Goal: Information Seeking & Learning: Learn about a topic

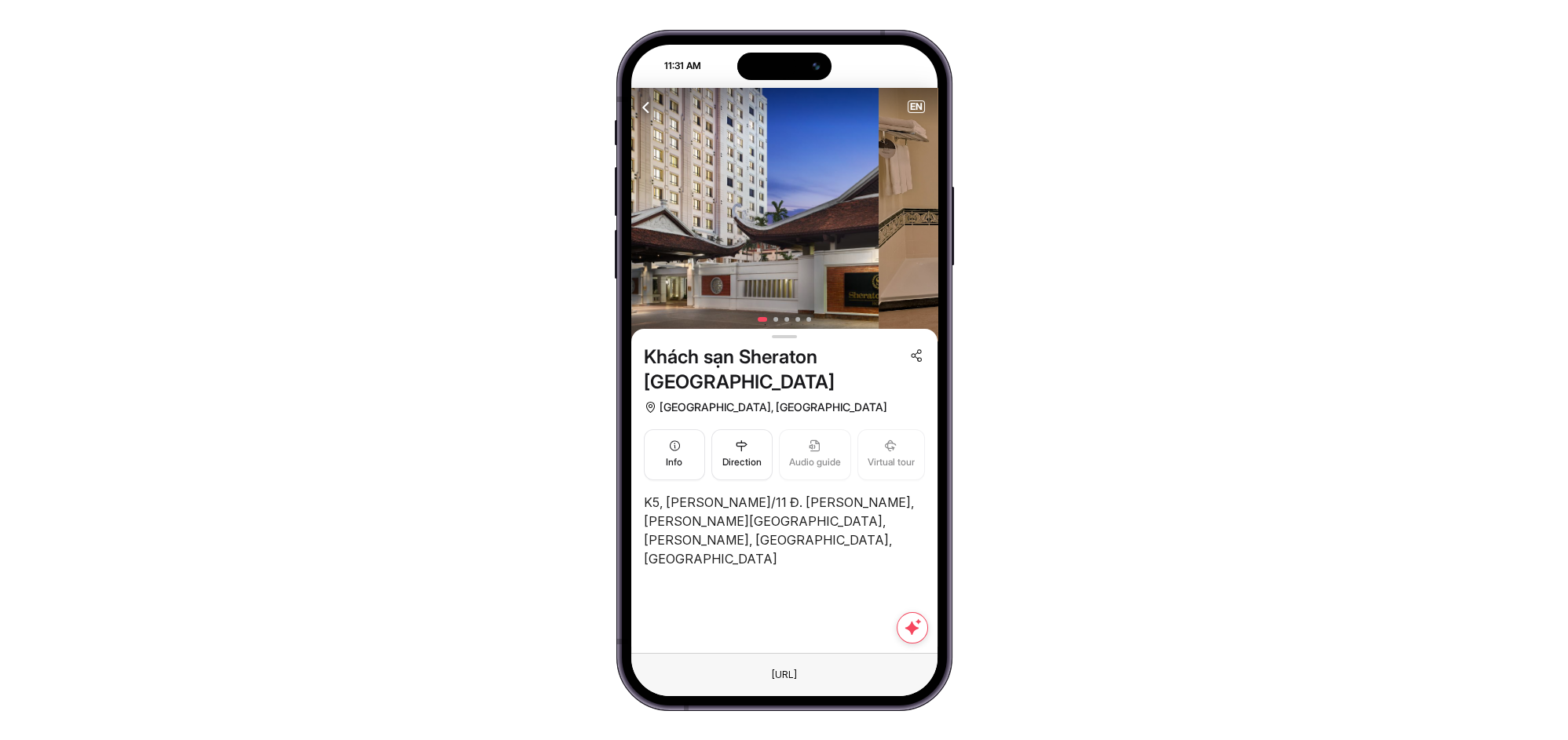
drag, startPoint x: 843, startPoint y: 249, endPoint x: 568, endPoint y: 240, distance: 275.1
click at [577, 243] on div "11:31 AM Attraction Itineraries Bus tour City tour Travel Blog NEARBY ATTRACTIO…" at bounding box center [784, 370] width 1568 height 740
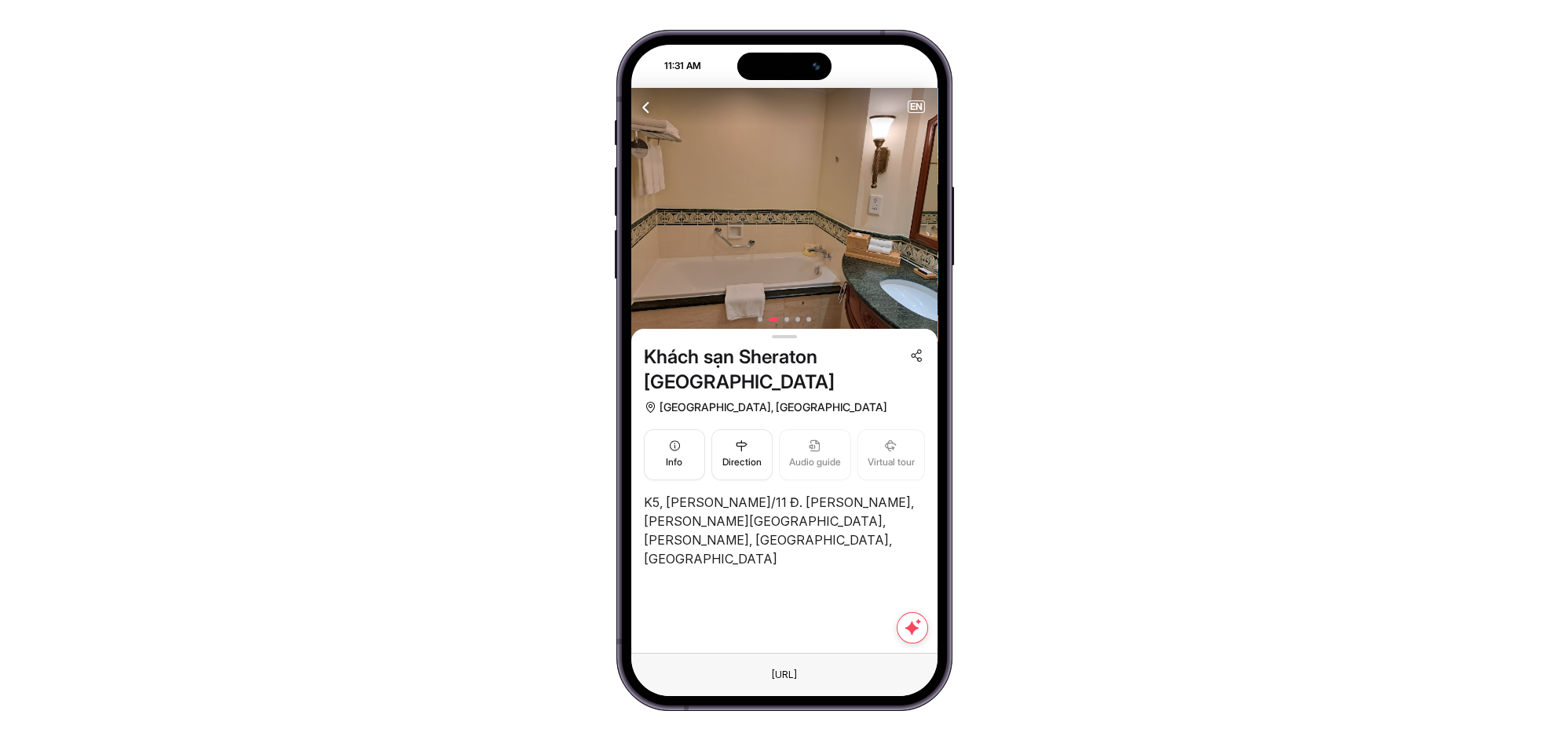
drag, startPoint x: 878, startPoint y: 248, endPoint x: 597, endPoint y: 246, distance: 281.0
click at [601, 246] on div "11:31 AM Attraction Itineraries Bus tour City tour Travel Blog NEARBY ATTRACTIO…" at bounding box center [784, 370] width 1568 height 740
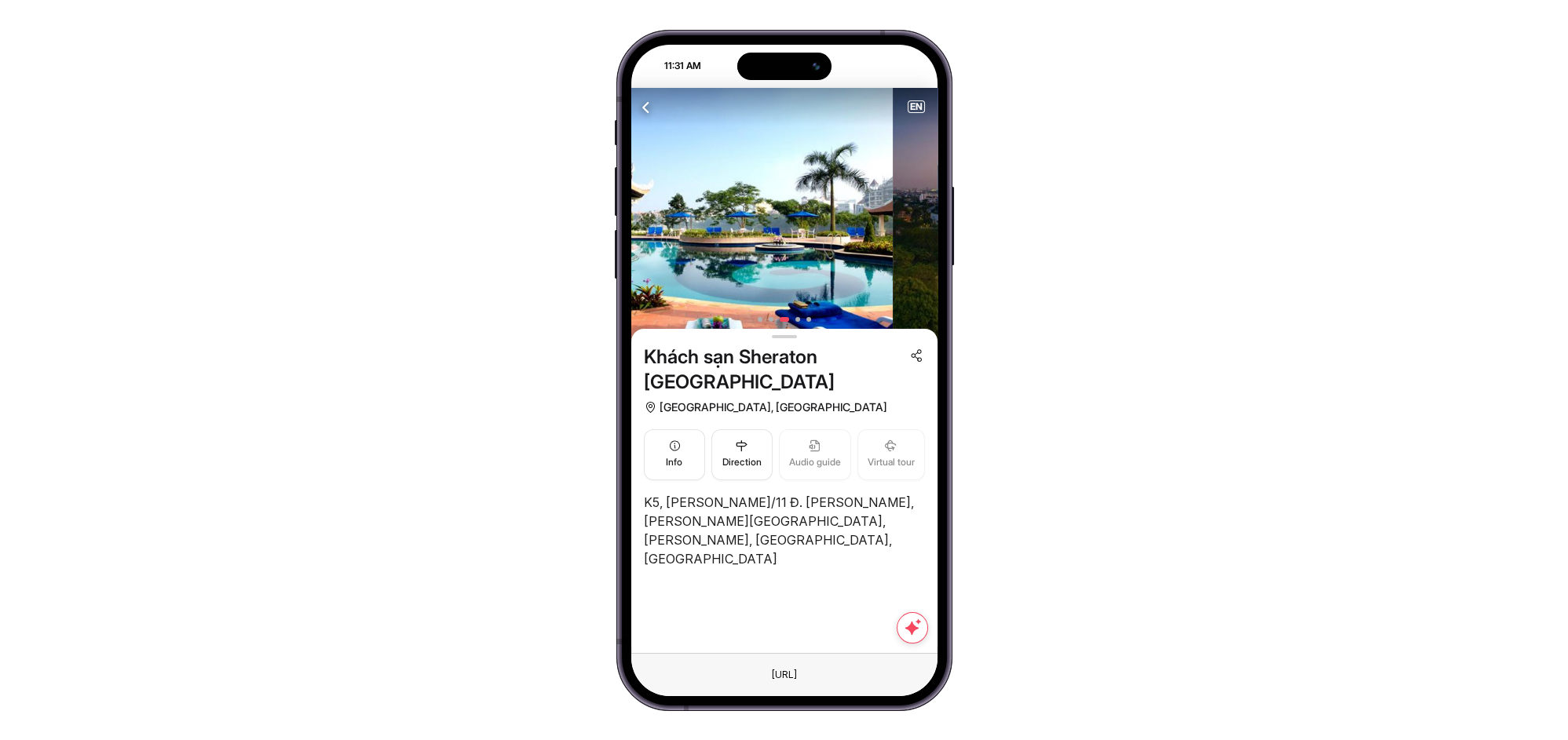
drag, startPoint x: 861, startPoint y: 255, endPoint x: 566, endPoint y: 287, distance: 296.7
click at [620, 270] on div "11:31 AM Attraction Itineraries Bus tour City tour Travel Blog NEARBY ATTRACTIO…" at bounding box center [784, 370] width 336 height 681
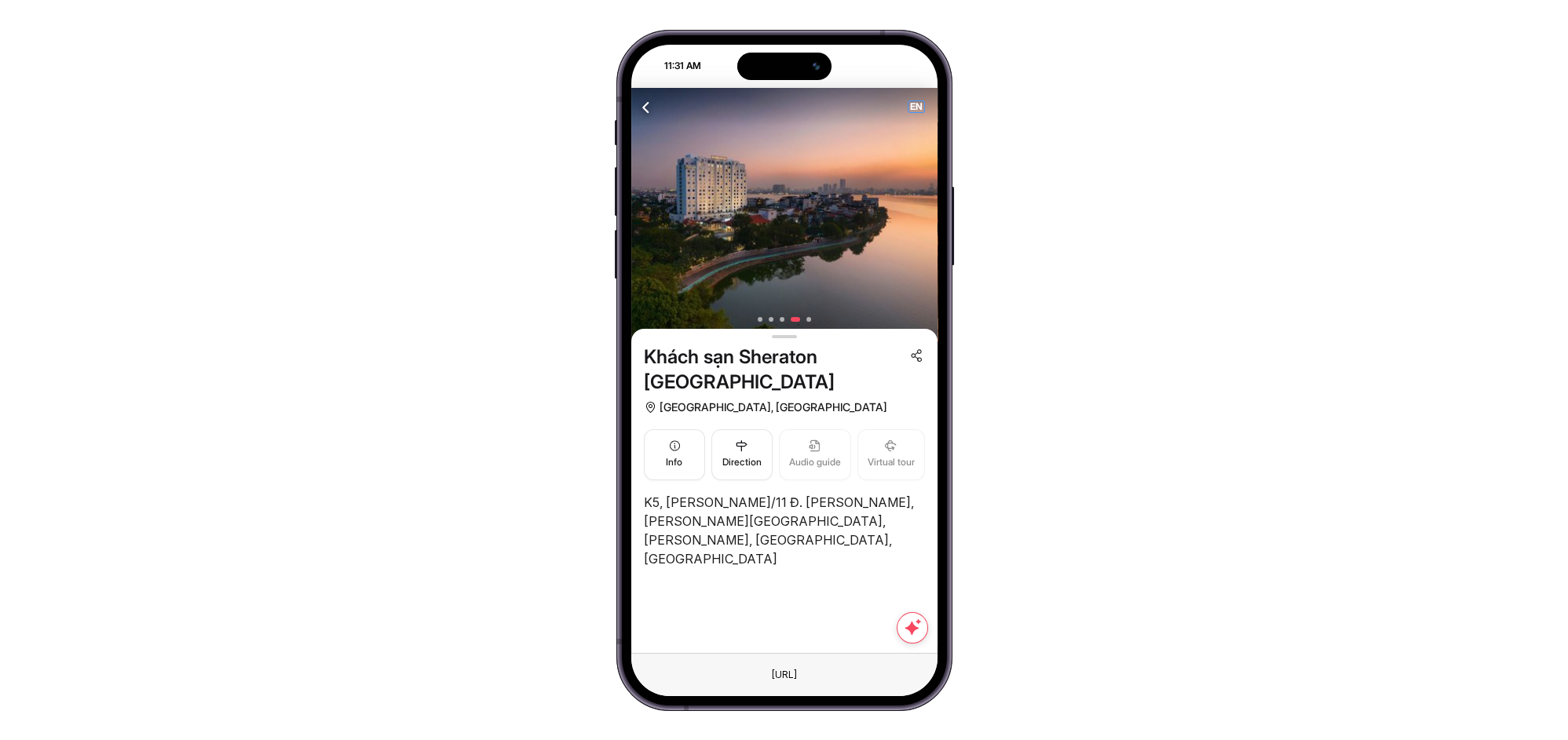
click at [912, 105] on span "EN" at bounding box center [916, 106] width 16 height 11
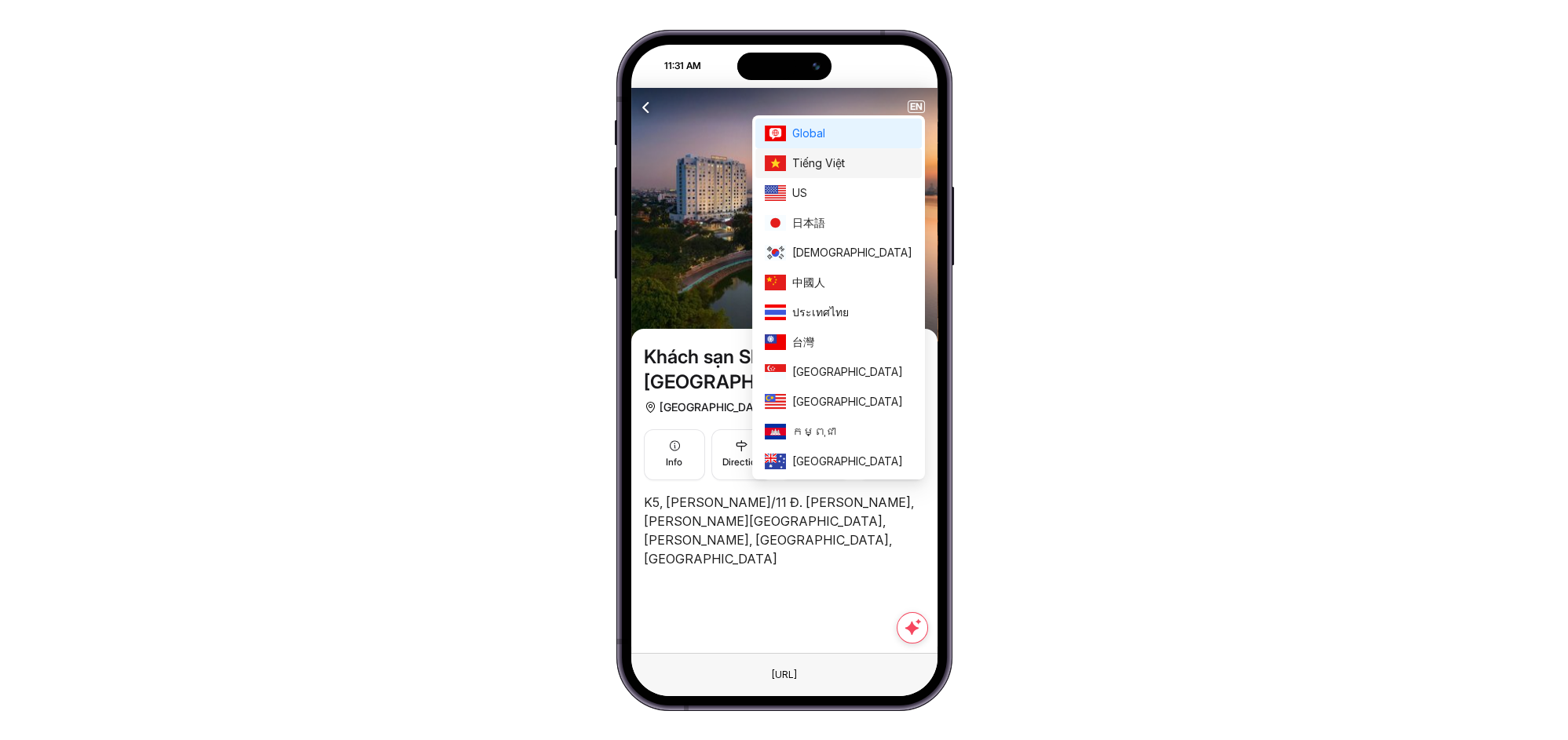
click at [894, 156] on span "Tiếng Việt" at bounding box center [852, 164] width 120 height 17
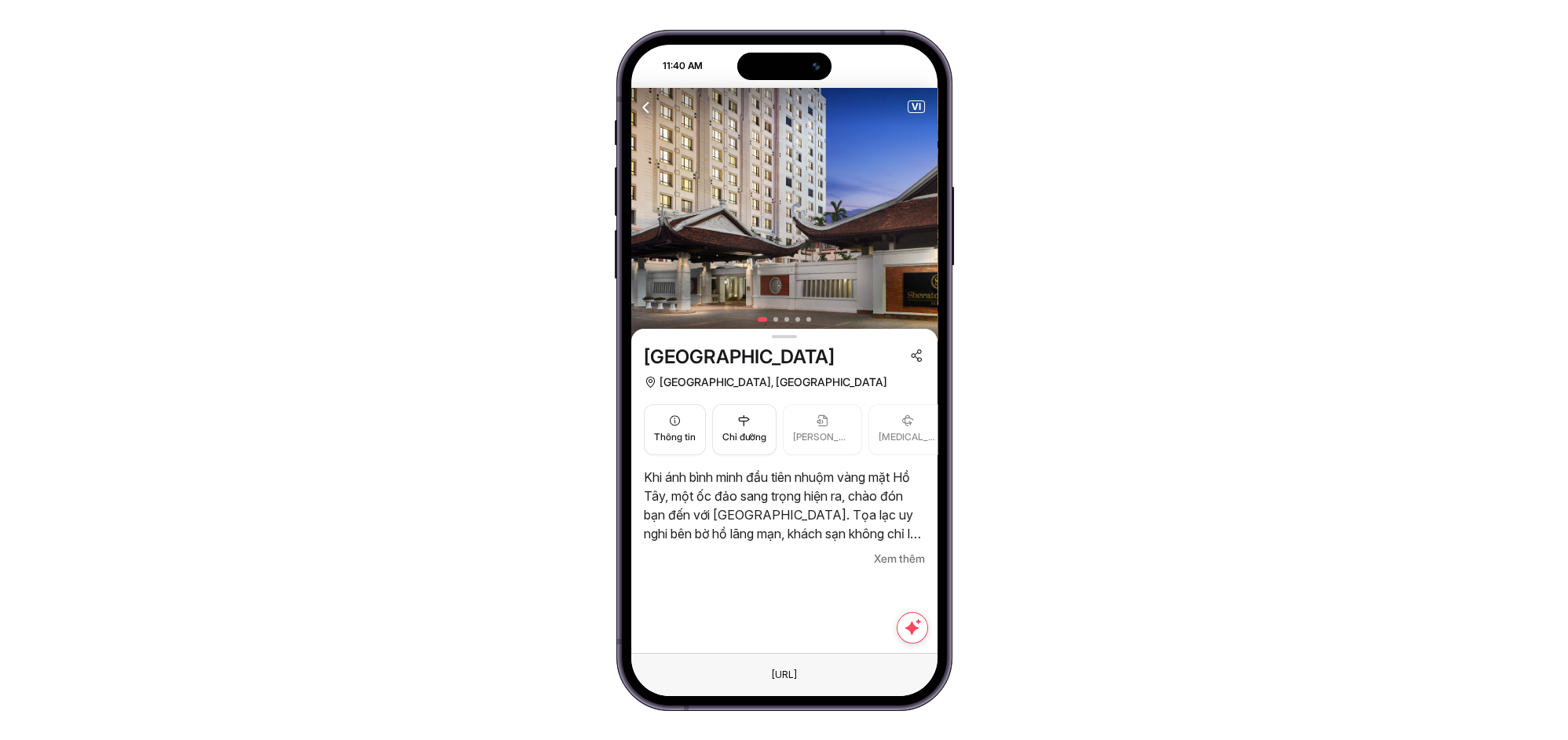
click at [892, 562] on span "Xem thêm" at bounding box center [899, 559] width 51 height 19
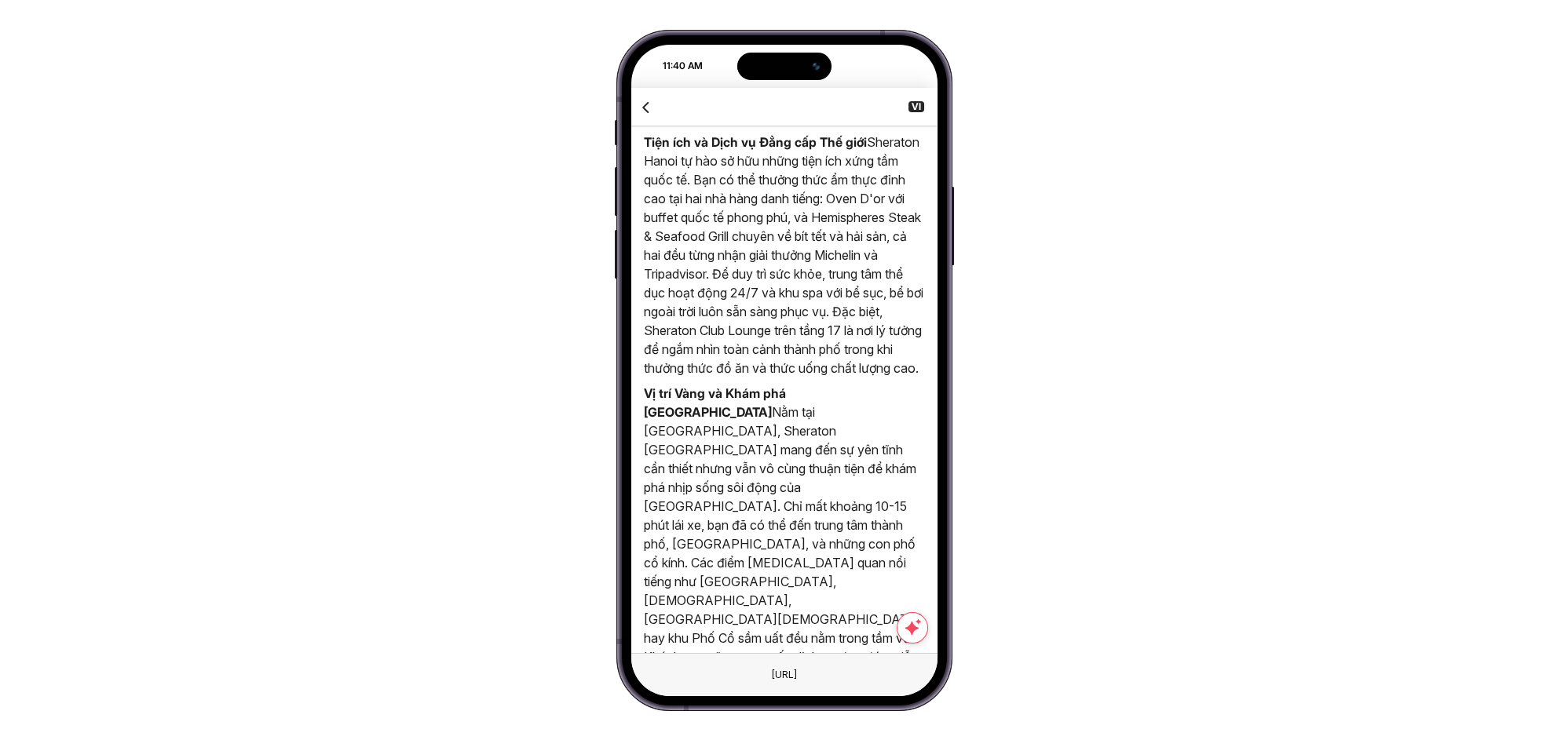
scroll to position [124, 0]
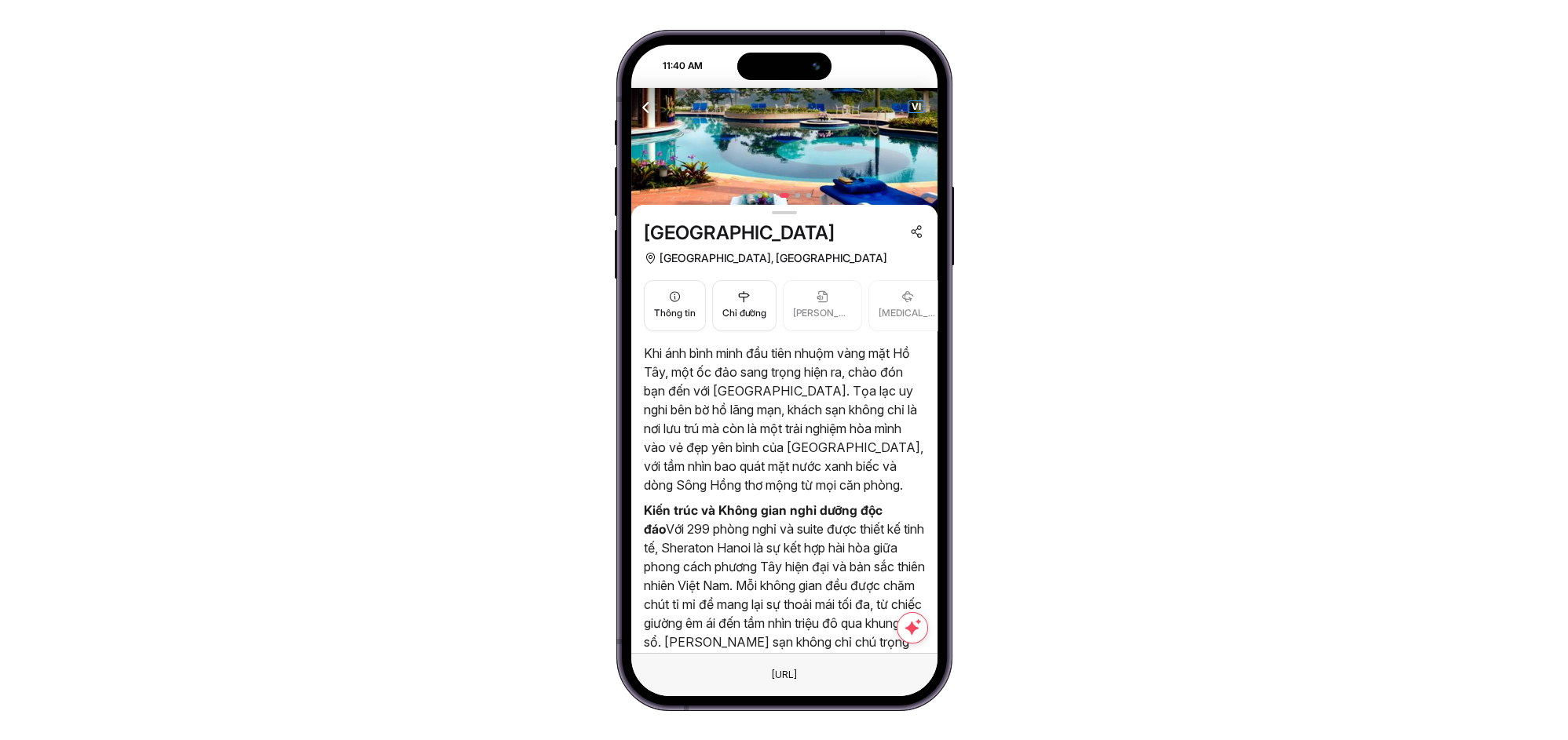
click at [922, 107] on div "VI" at bounding box center [784, 107] width 307 height 38
click at [920, 110] on span "VI" at bounding box center [916, 106] width 16 height 11
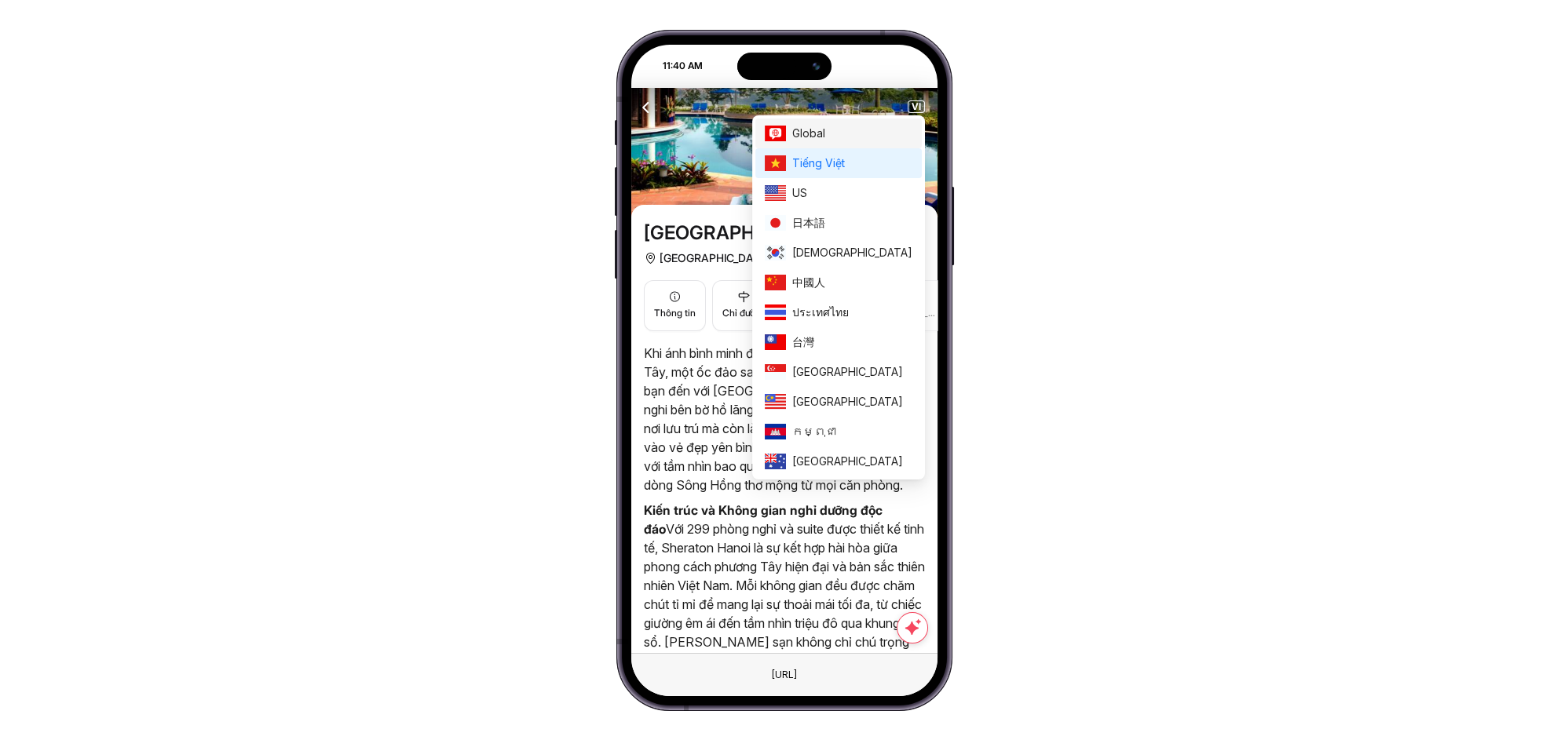
click at [861, 128] on span "Global" at bounding box center [852, 133] width 120 height 17
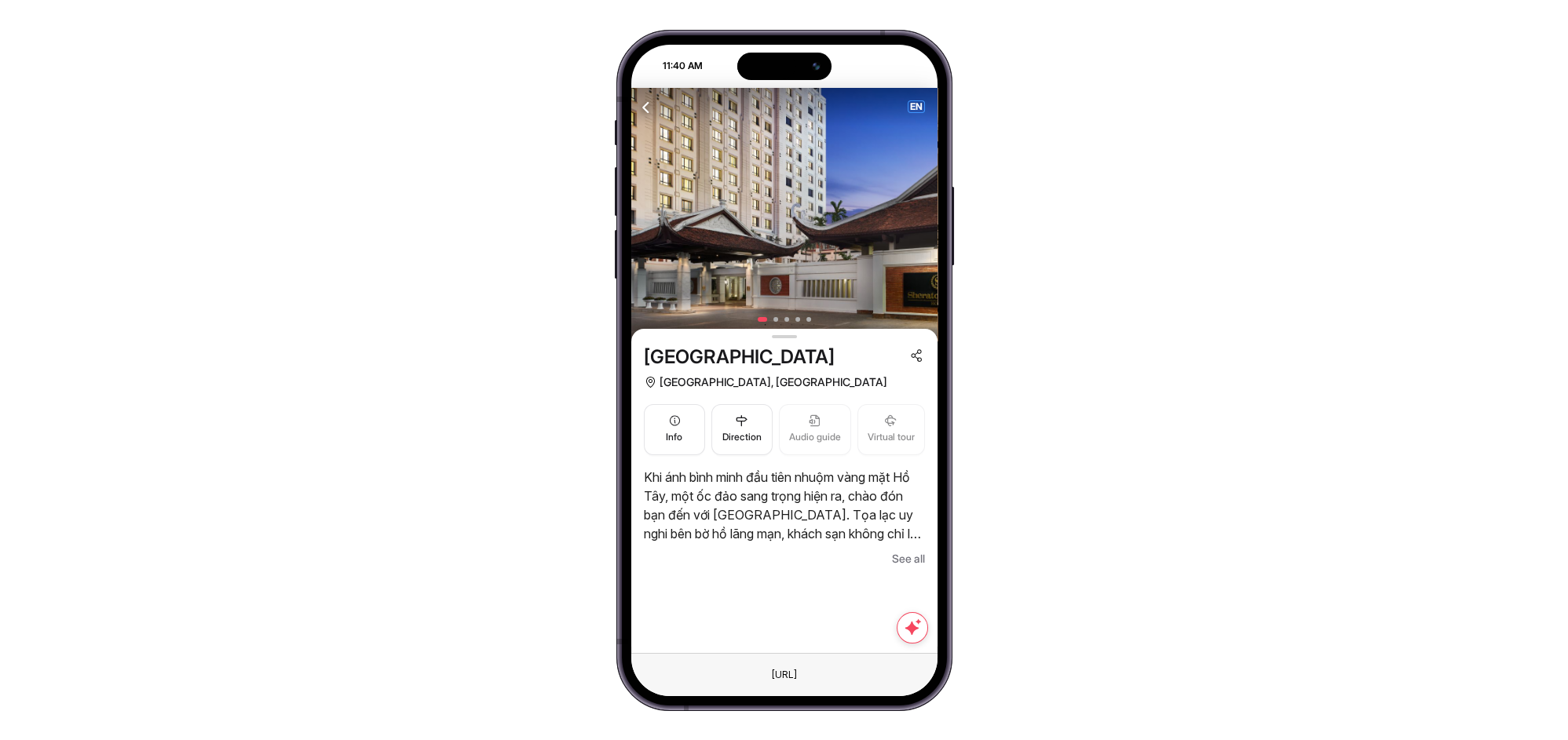
click at [915, 105] on span "EN" at bounding box center [916, 106] width 16 height 11
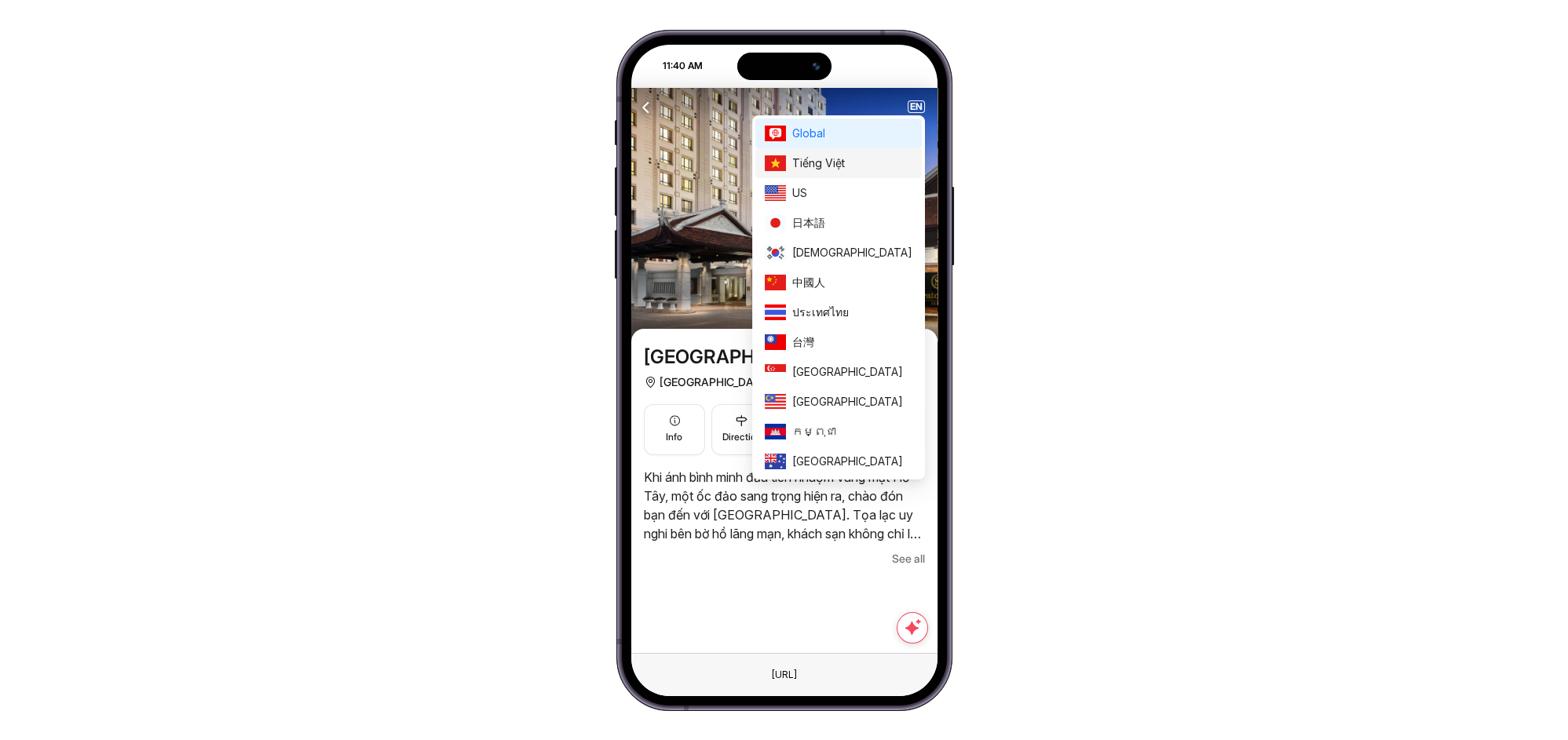
click at [883, 157] on span "Tiếng Việt" at bounding box center [852, 164] width 120 height 17
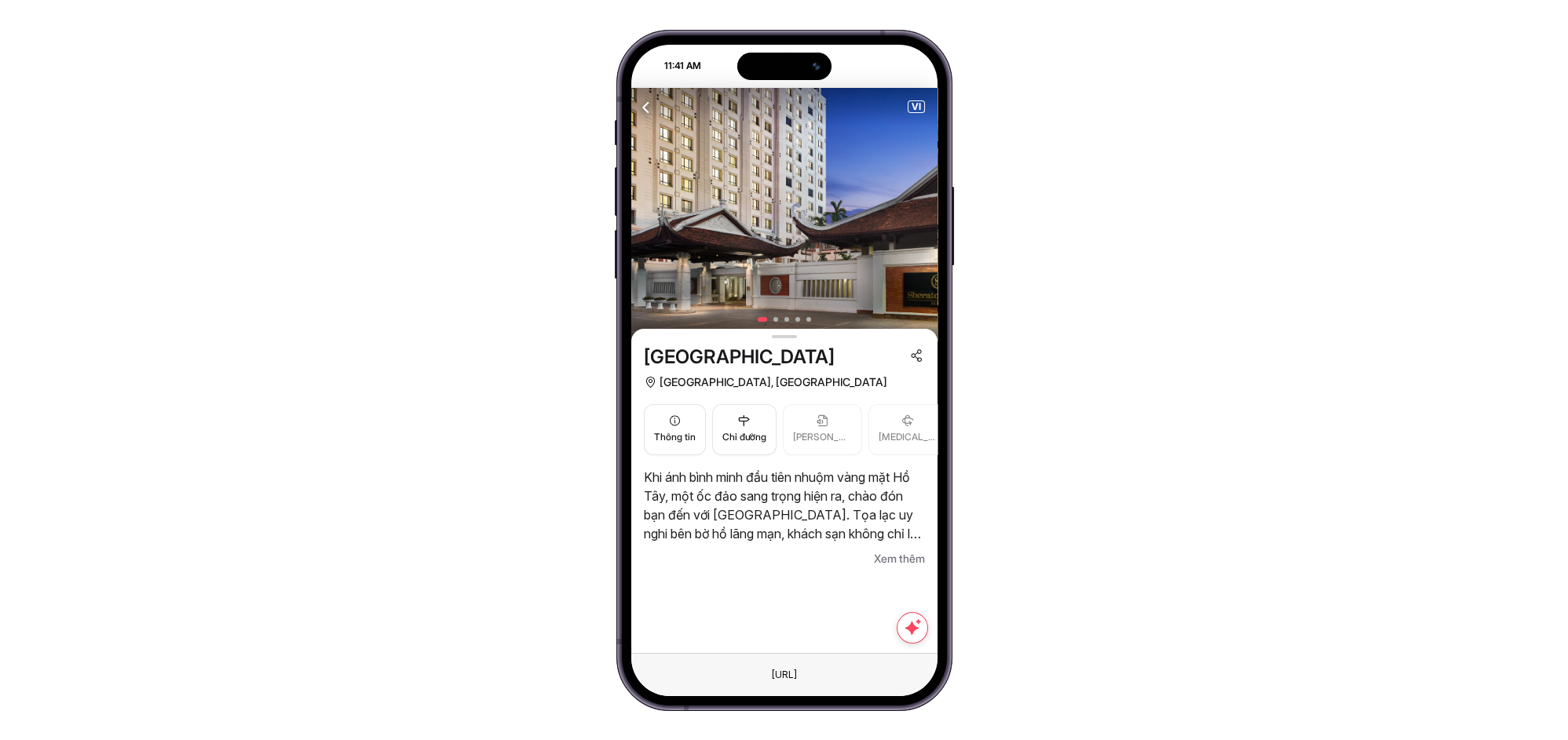
click at [889, 554] on span "Xem thêm" at bounding box center [899, 559] width 51 height 19
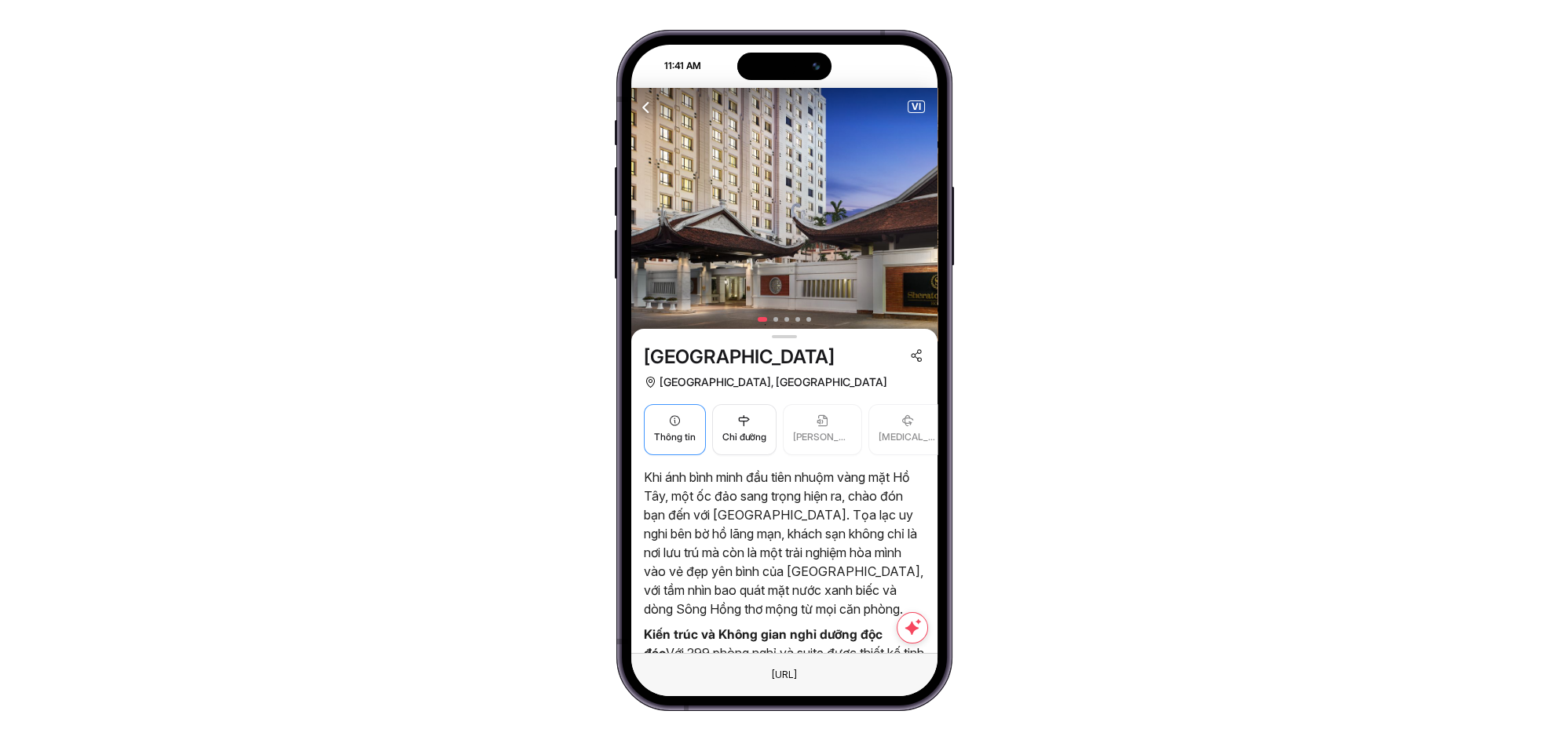
click at [692, 430] on span "Thông tin" at bounding box center [674, 437] width 42 height 15
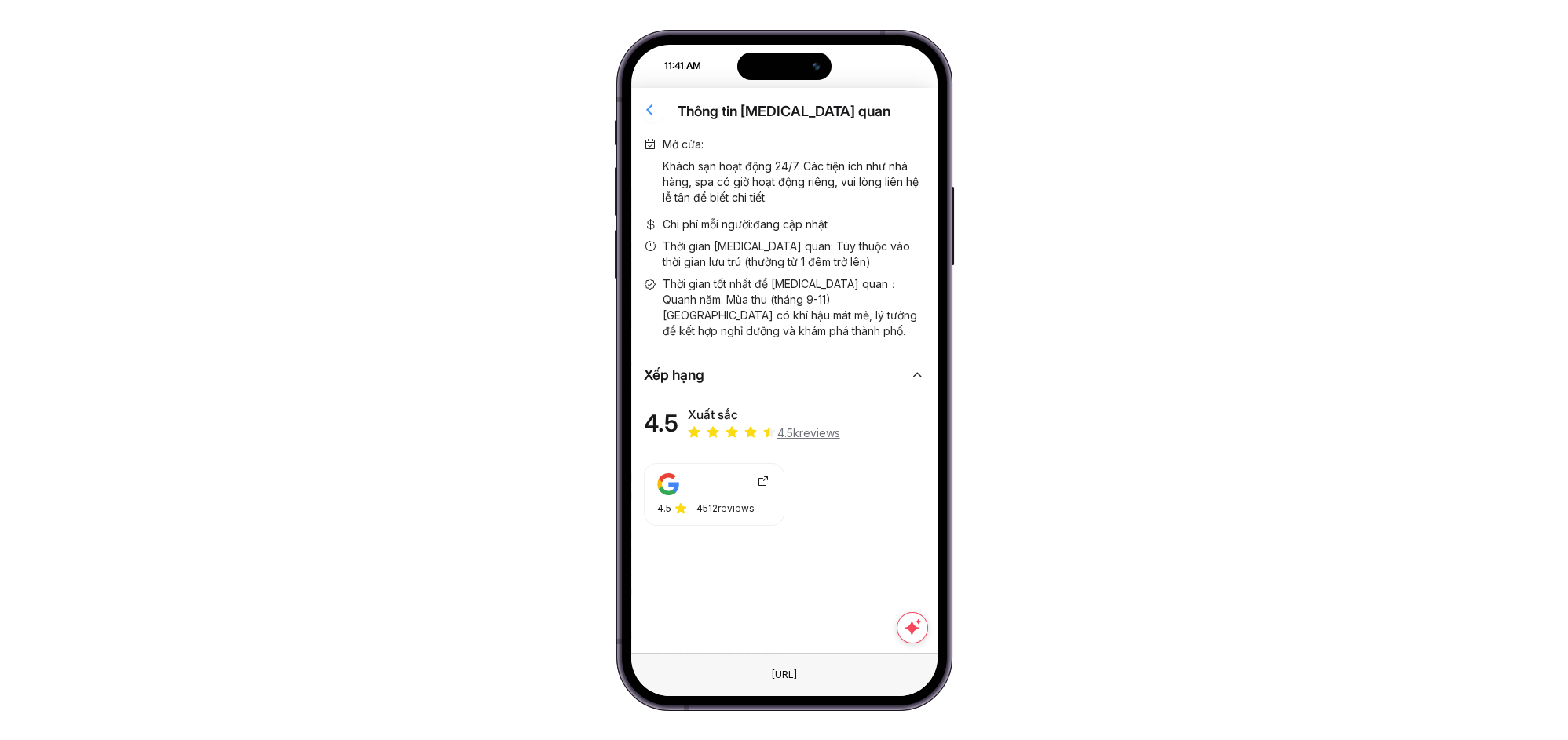
click at [655, 106] on icon "button" at bounding box center [650, 109] width 20 height 20
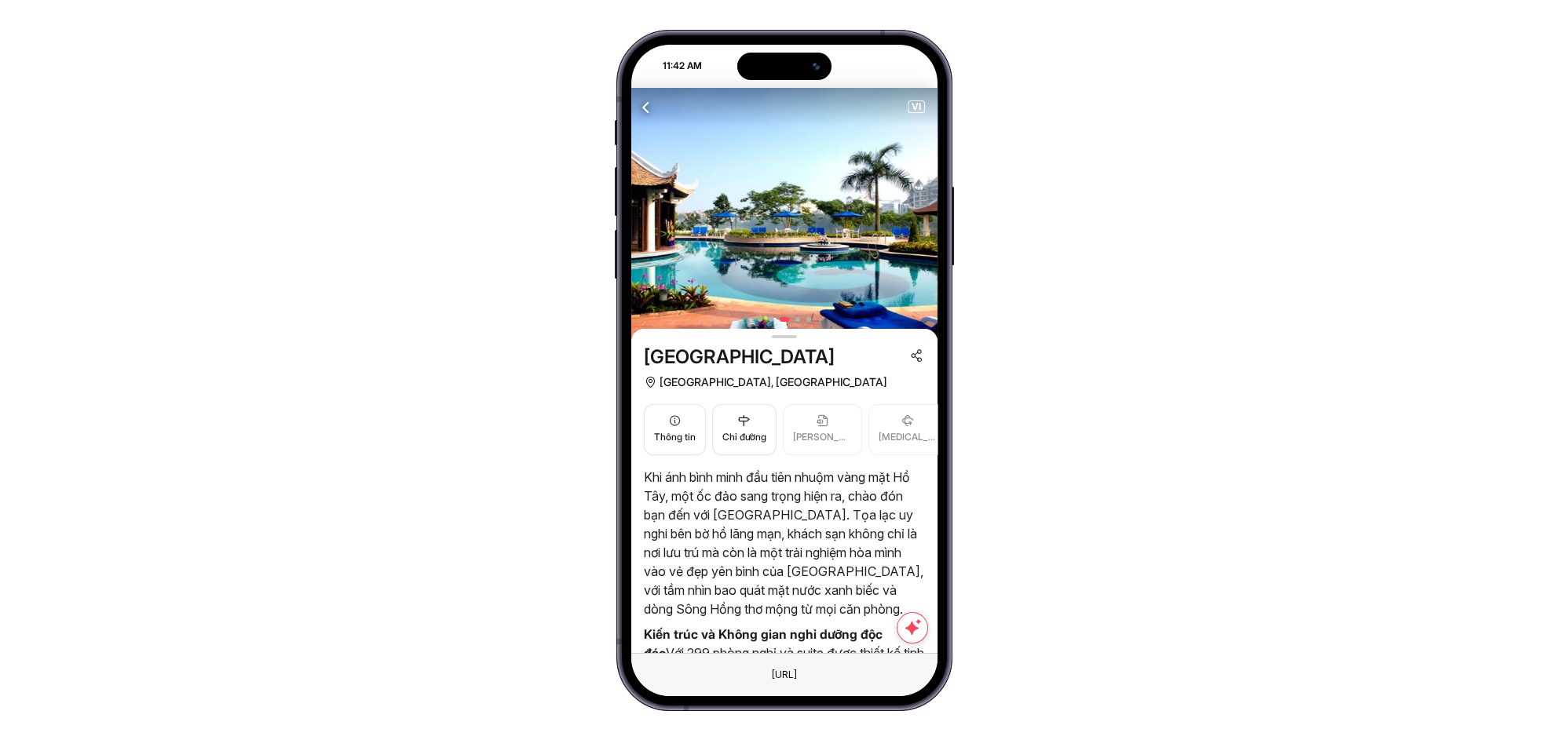
click at [644, 105] on icon "button" at bounding box center [646, 106] width 20 height 20
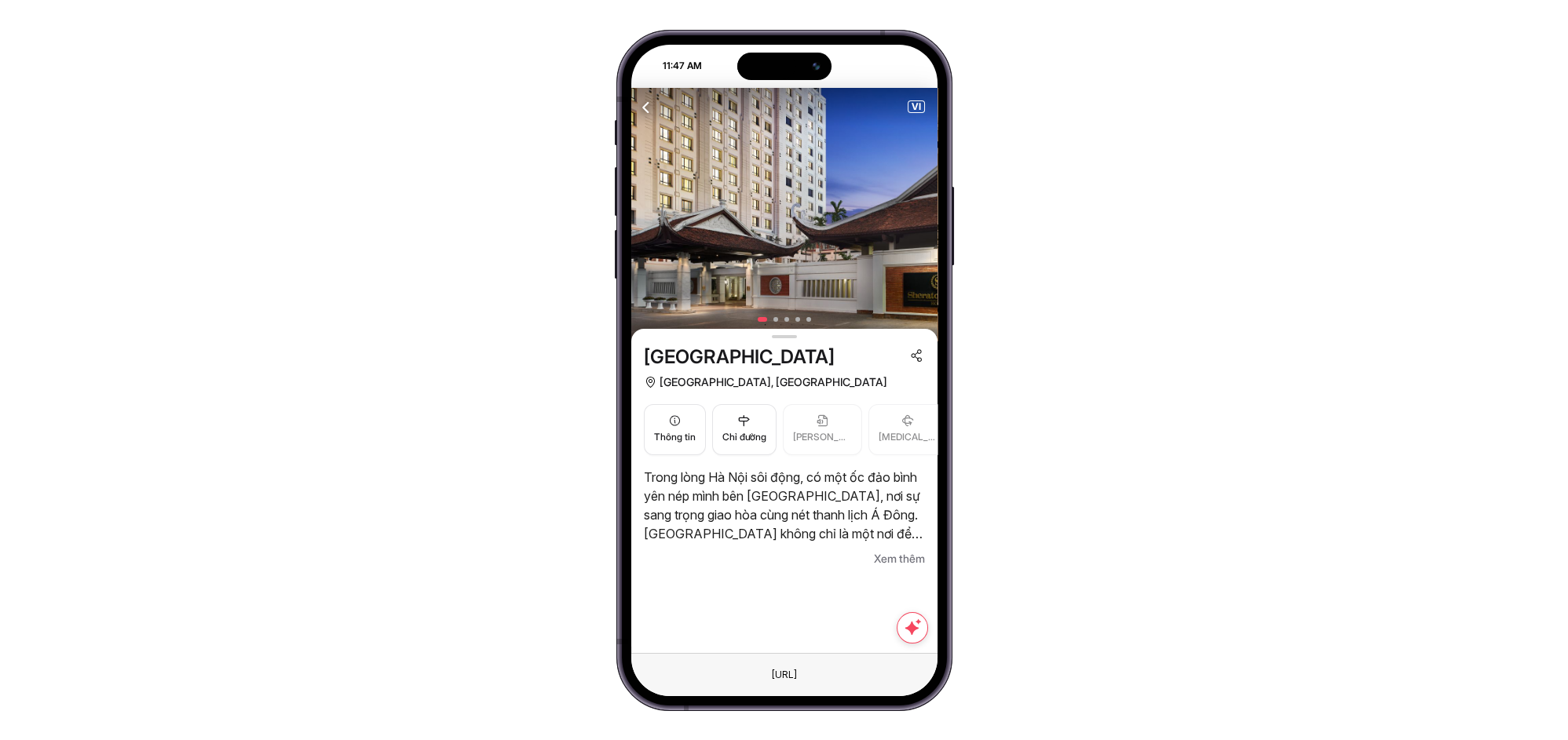
click at [892, 559] on span "Xem thêm" at bounding box center [899, 559] width 51 height 19
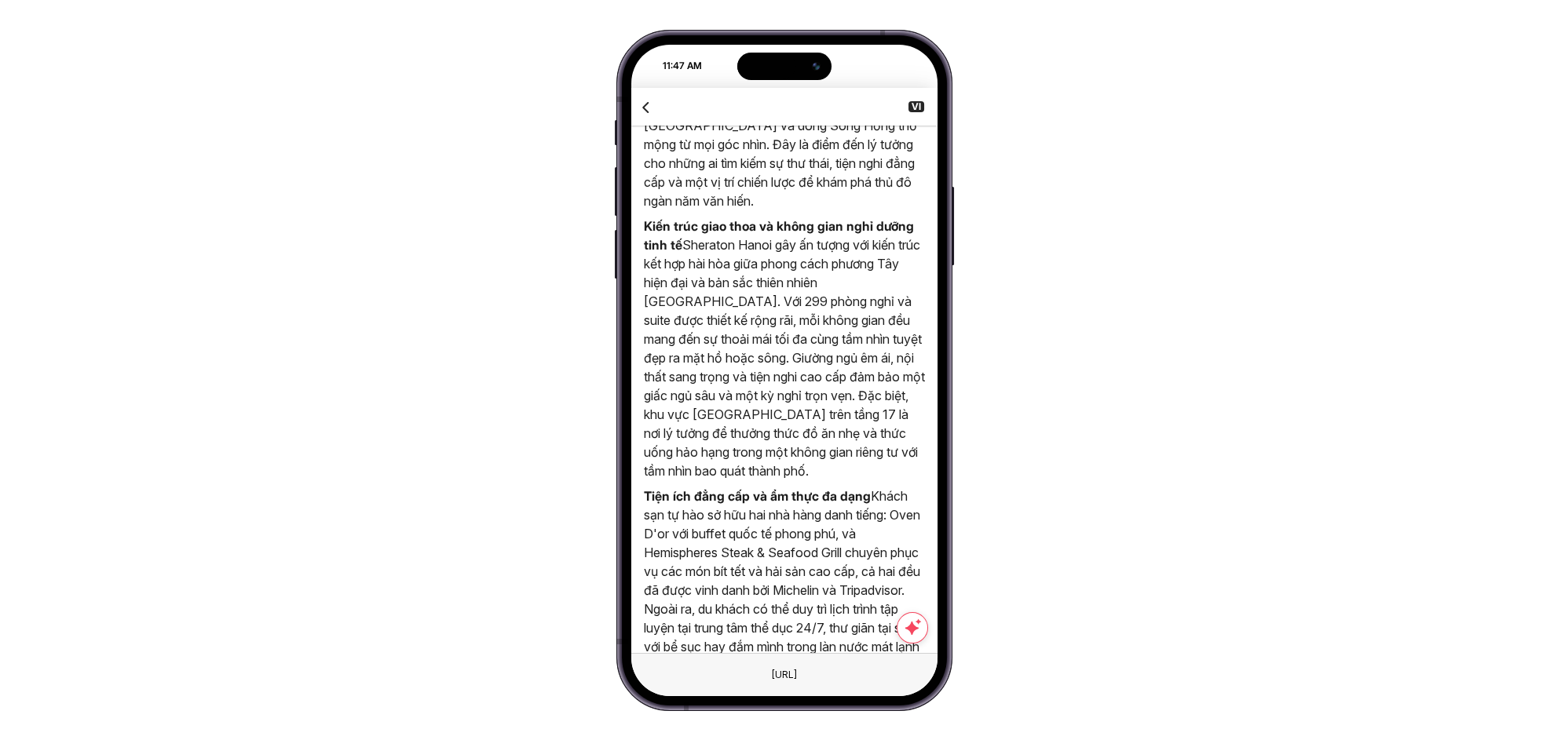
scroll to position [116, 0]
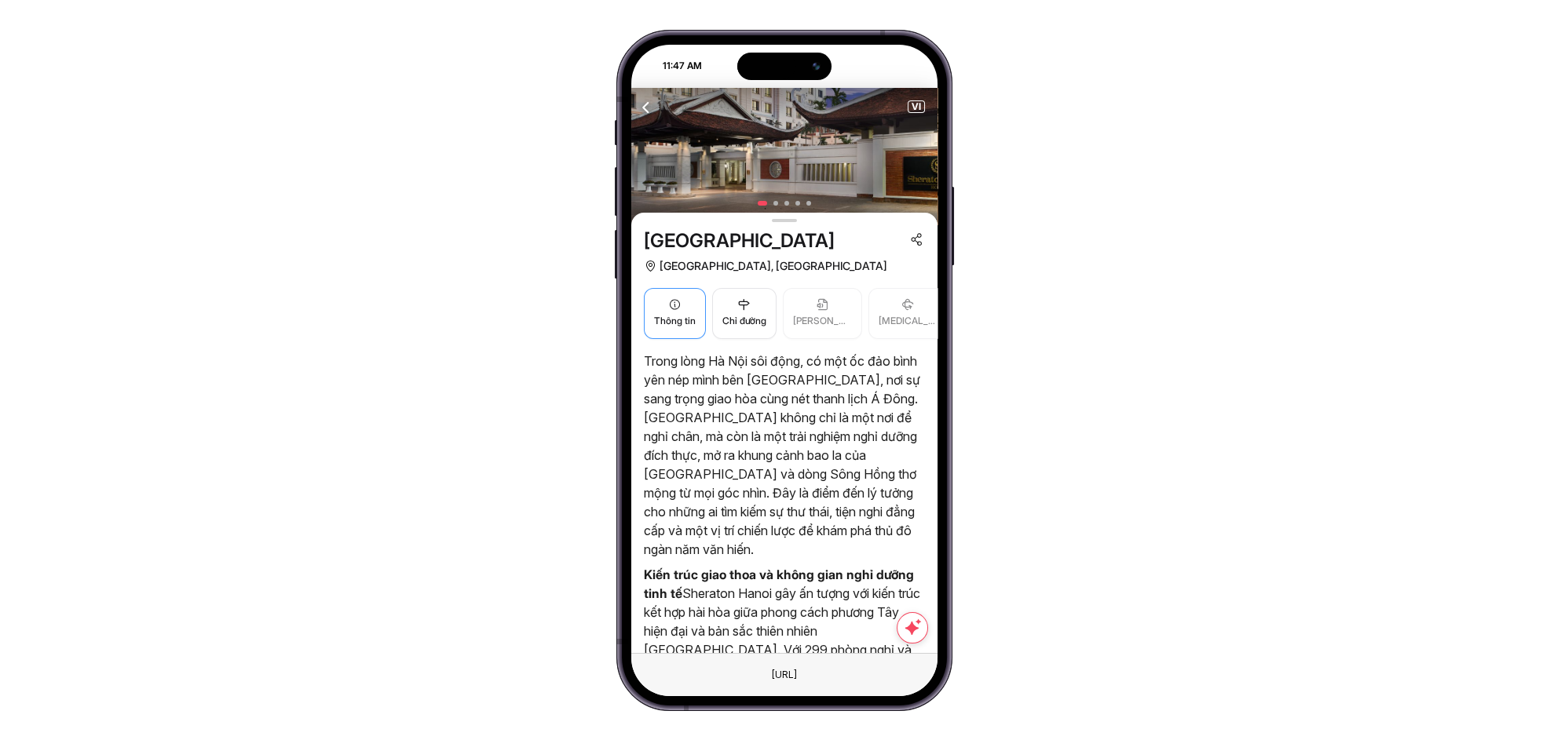
click at [650, 312] on button "Thông tin" at bounding box center [674, 313] width 62 height 51
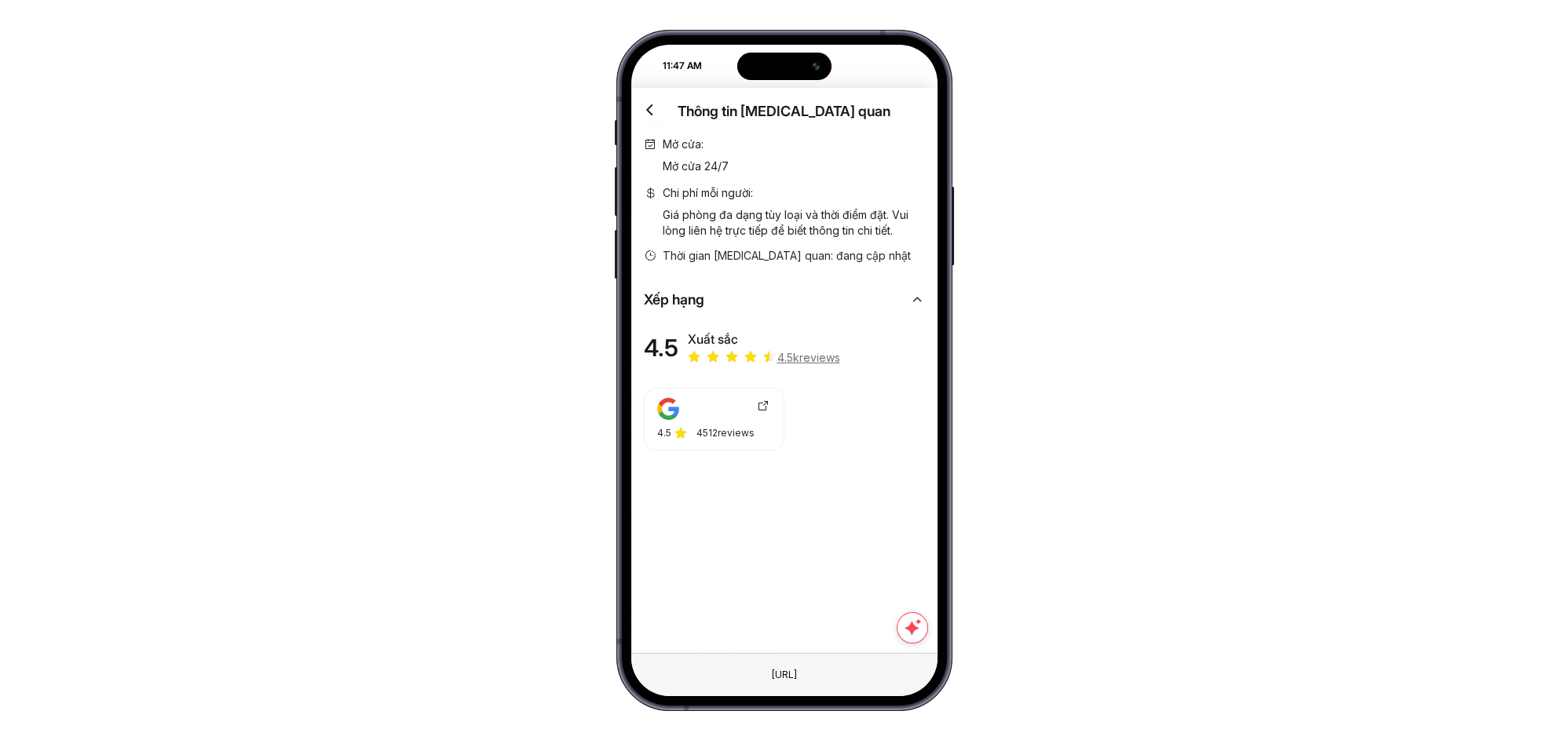
click at [621, 711] on div at bounding box center [784, 711] width 336 height 0
click at [646, 111] on icon "button" at bounding box center [650, 109] width 20 height 20
